Goal: Book appointment/travel/reservation

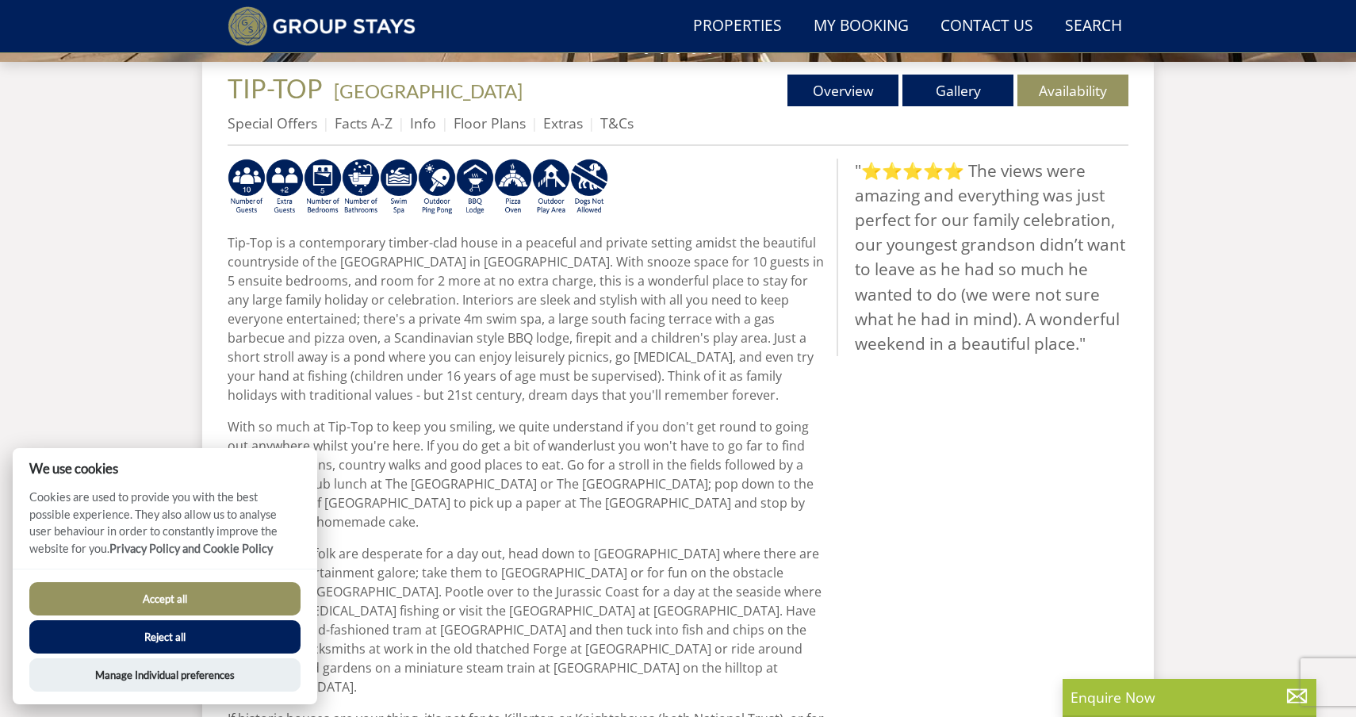
scroll to position [603, 0]
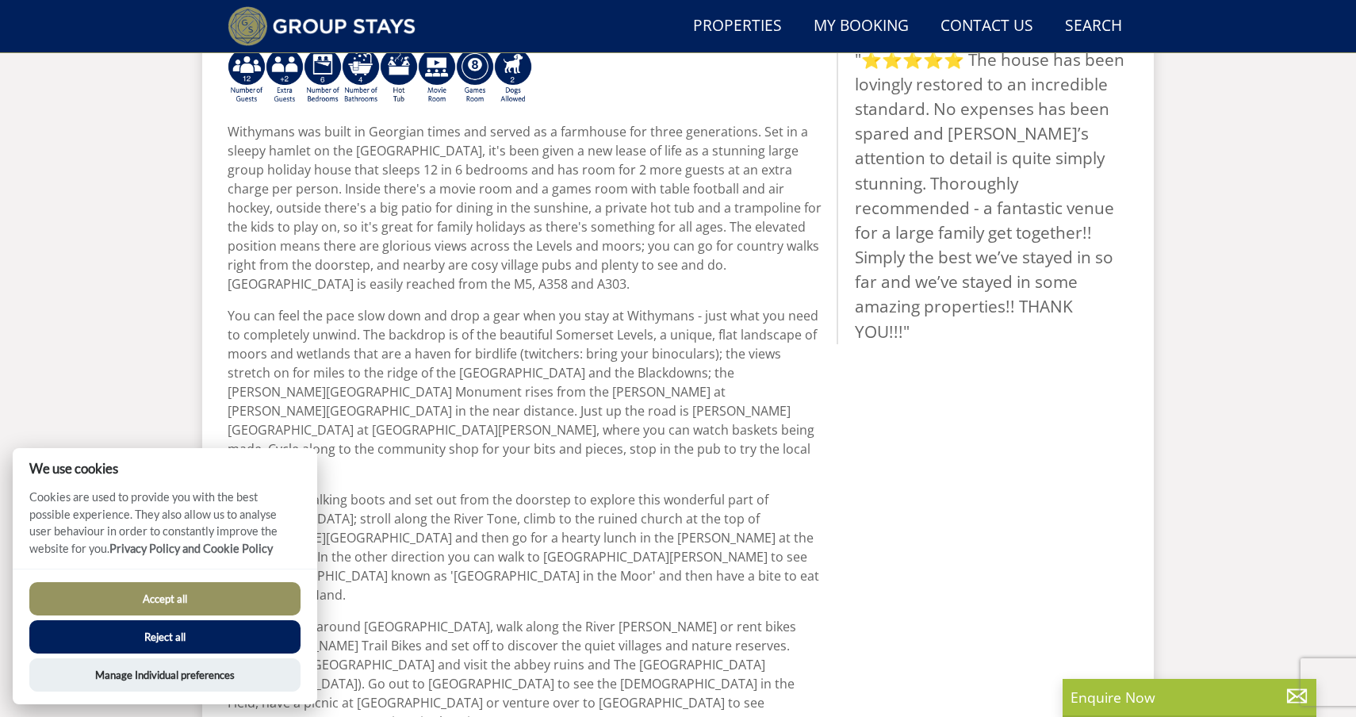
scroll to position [739, 0]
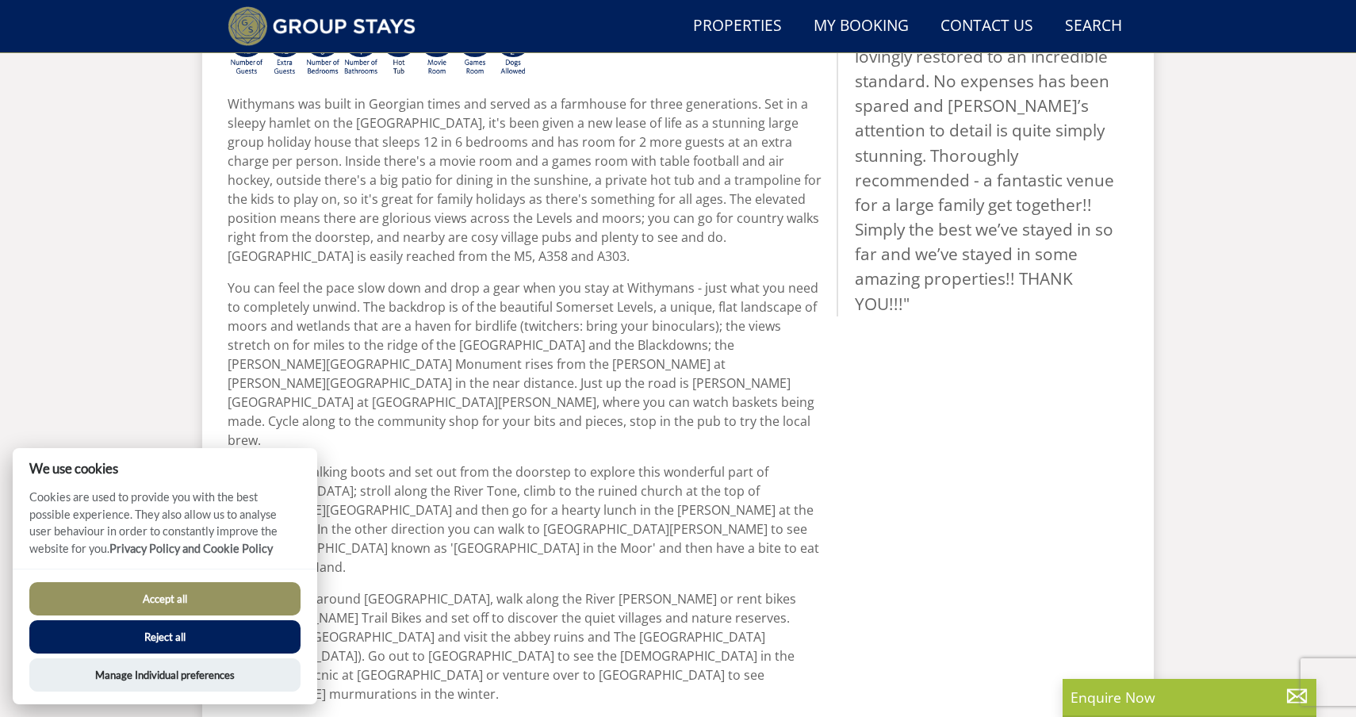
click at [179, 599] on button "Accept all" at bounding box center [164, 598] width 271 height 33
checkbox input "true"
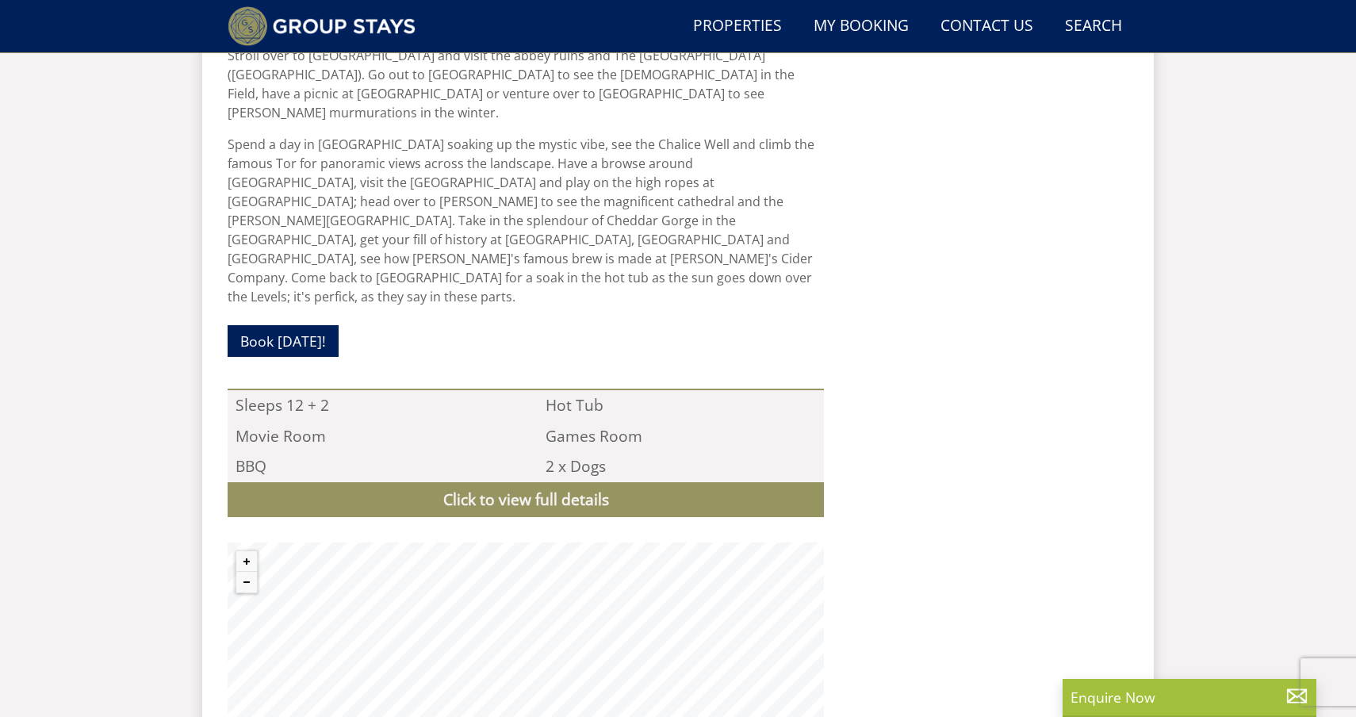
scroll to position [1339, 0]
